Goal: Find specific fact: Find specific fact

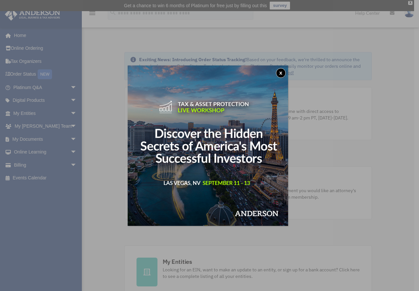
click at [283, 74] on button "x" at bounding box center [281, 73] width 10 height 10
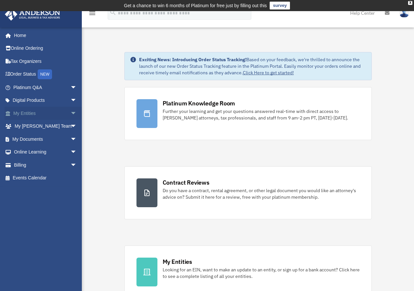
click at [70, 113] on span "arrow_drop_down" at bounding box center [76, 113] width 13 height 13
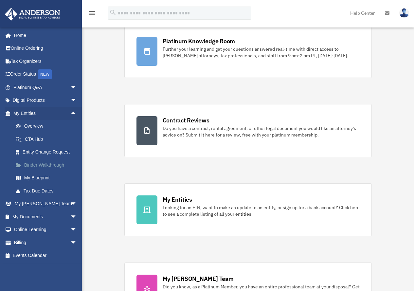
scroll to position [65, 0]
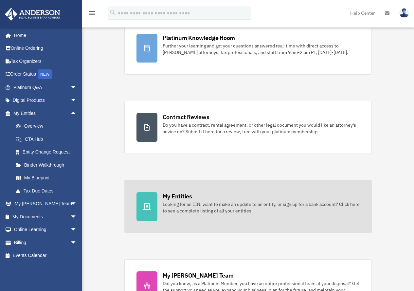
click at [204, 213] on div "Looking for an EIN, want to make an update to an entity, or sign up for a bank …" at bounding box center [261, 207] width 197 height 13
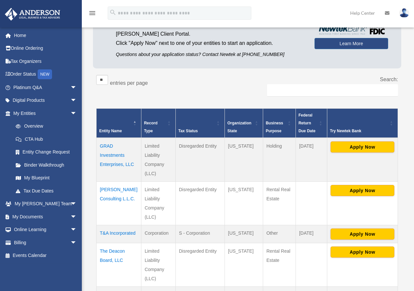
scroll to position [73, 0]
click at [109, 199] on td "[PERSON_NAME] Consulting L.L.C." at bounding box center [119, 203] width 45 height 44
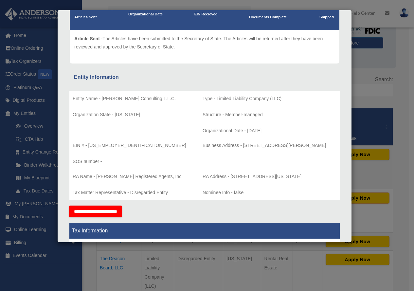
scroll to position [65, 0]
drag, startPoint x: 88, startPoint y: 145, endPoint x: 113, endPoint y: 145, distance: 24.6
click at [113, 145] on p "EIN # - [US_EMPLOYER_IDENTIFICATION_NUMBER]" at bounding box center [134, 145] width 123 height 8
copy p "[US_EMPLOYER_IDENTIFICATION_NUMBER]"
